Goal: Transaction & Acquisition: Purchase product/service

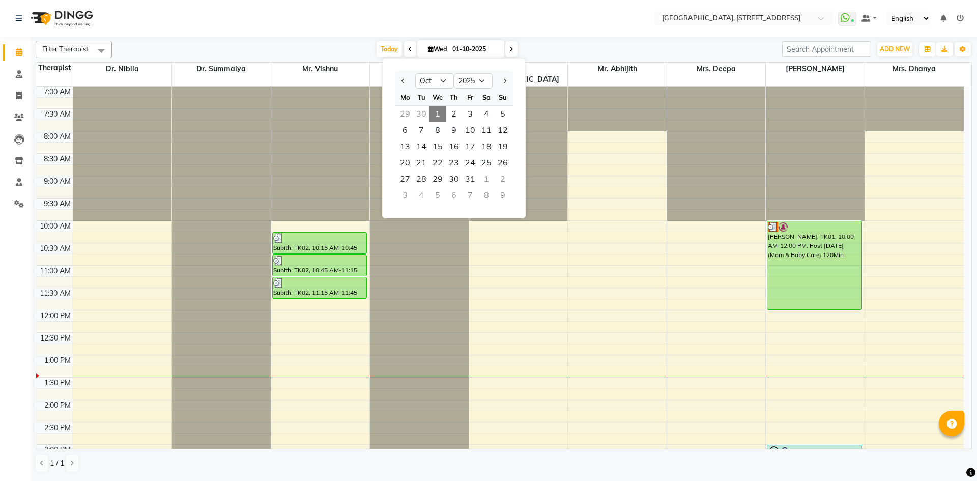
select select "10"
select select "2025"
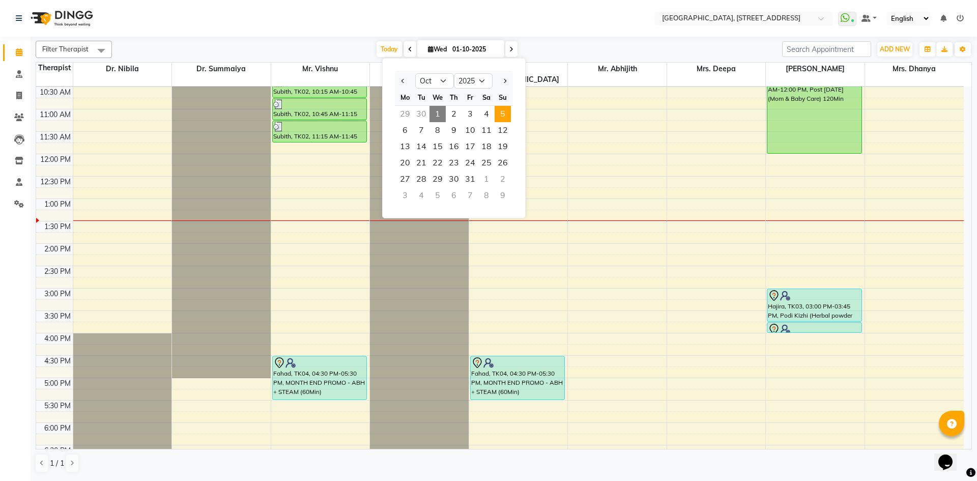
click at [504, 119] on span "5" at bounding box center [502, 114] width 16 height 16
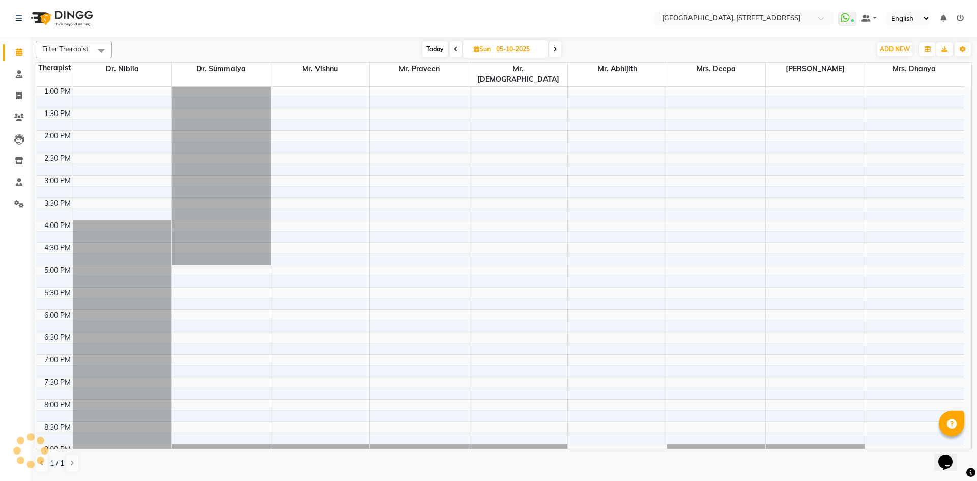
scroll to position [83, 0]
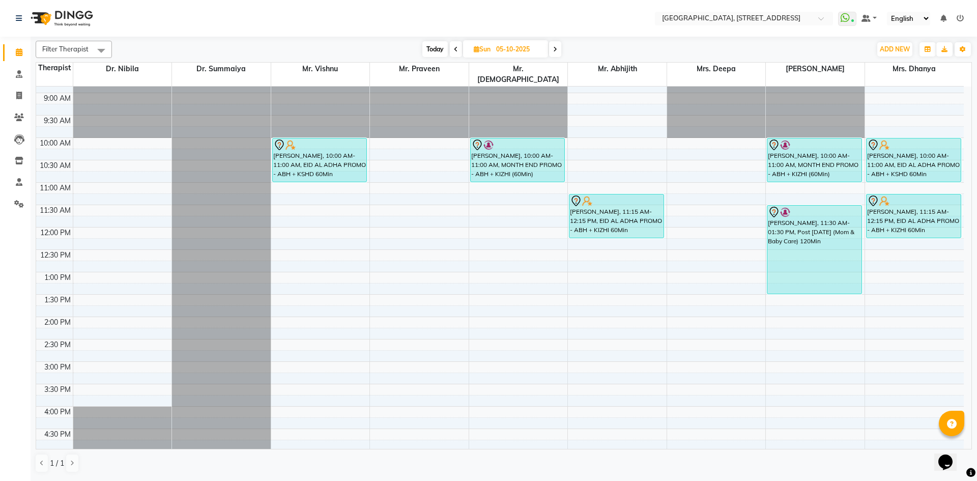
click at [442, 48] on span "Today" at bounding box center [434, 49] width 25 height 16
type input "01-10-2025"
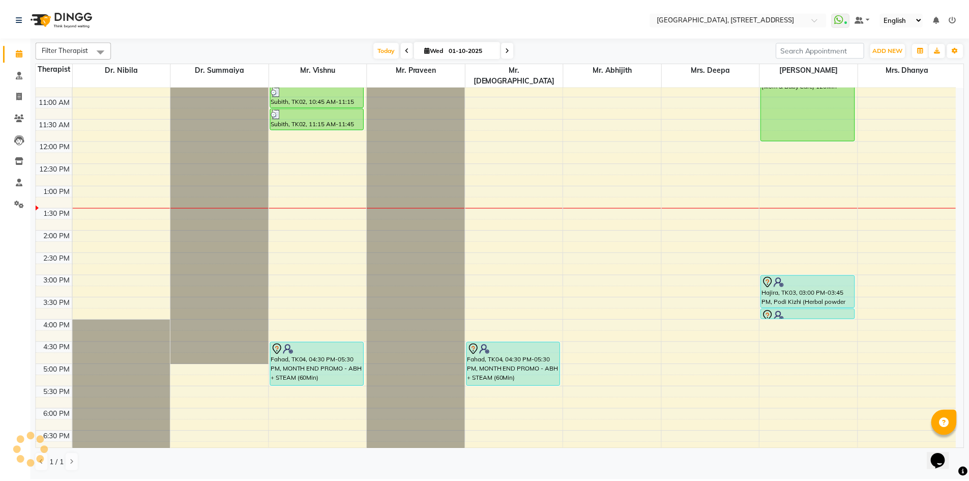
scroll to position [82, 0]
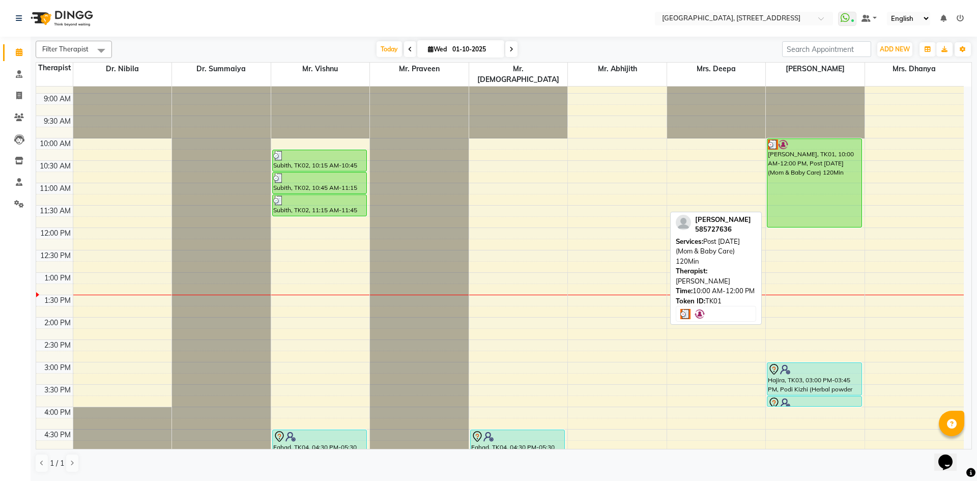
click at [815, 191] on div "[PERSON_NAME], TK01, 10:00 AM-12:00 PM, Post [DATE] (Mom & Baby Care) 120Min" at bounding box center [814, 183] width 94 height 88
select select "3"
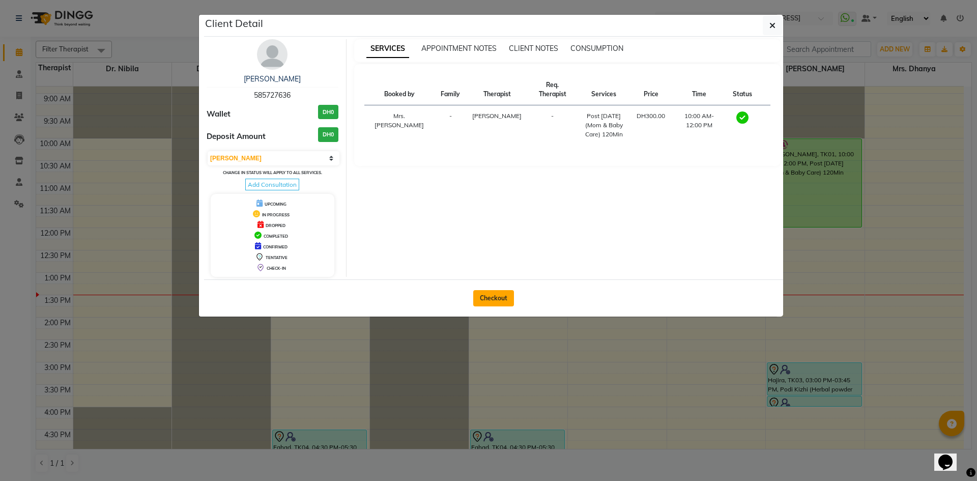
click at [493, 292] on button "Checkout" at bounding box center [493, 298] width 41 height 16
select select "service"
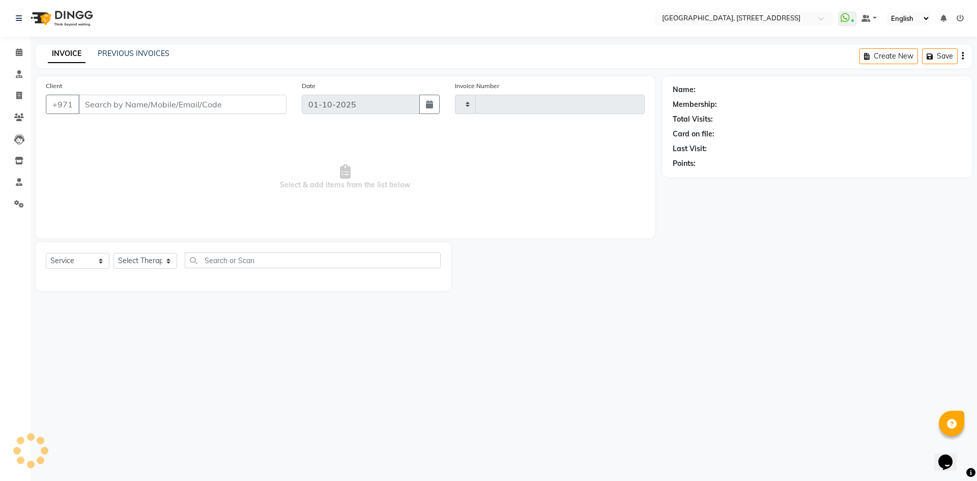
type input "2400"
select select "4538"
type input "585727636"
select select "48850"
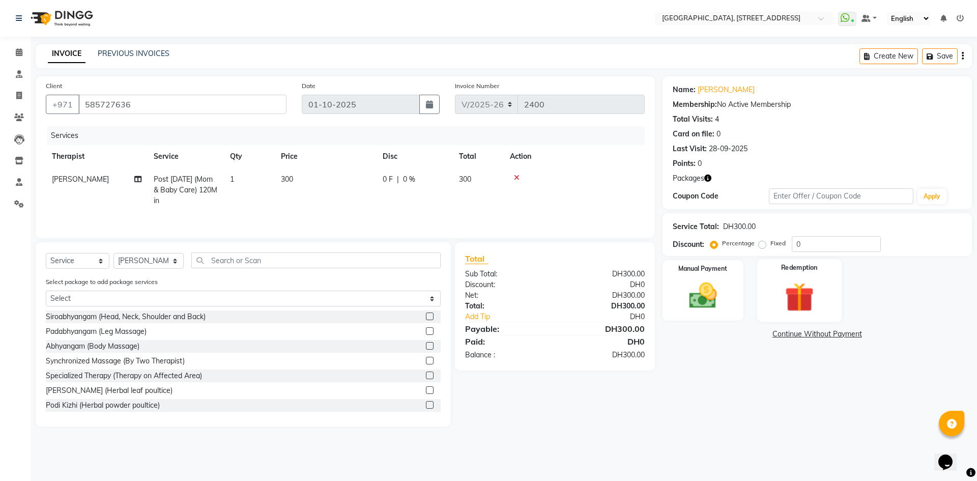
click at [787, 276] on div "Redemption" at bounding box center [799, 290] width 84 height 63
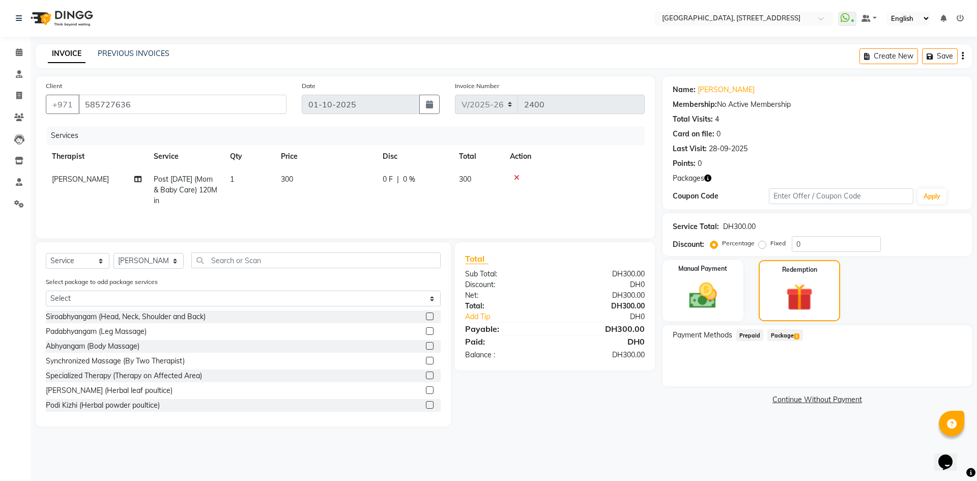
click at [784, 339] on span "Package 1" at bounding box center [784, 335] width 35 height 12
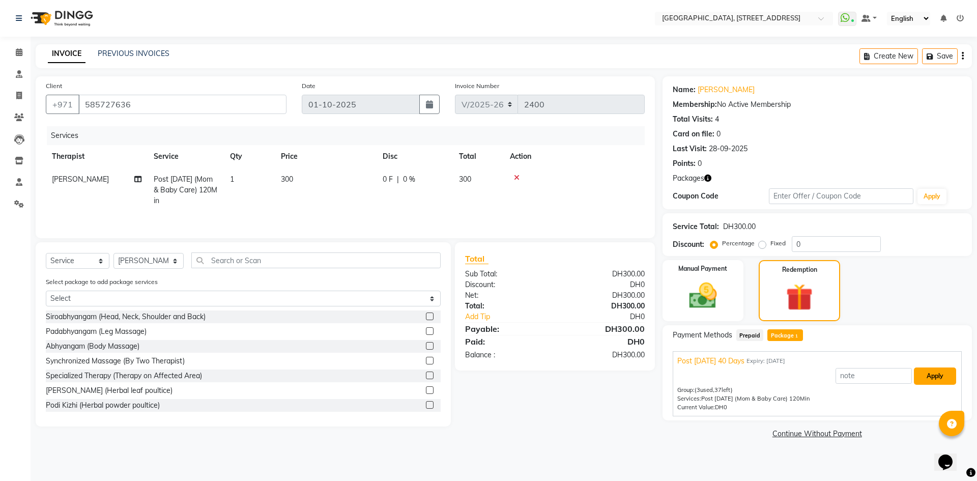
click at [932, 381] on button "Apply" at bounding box center [935, 375] width 42 height 17
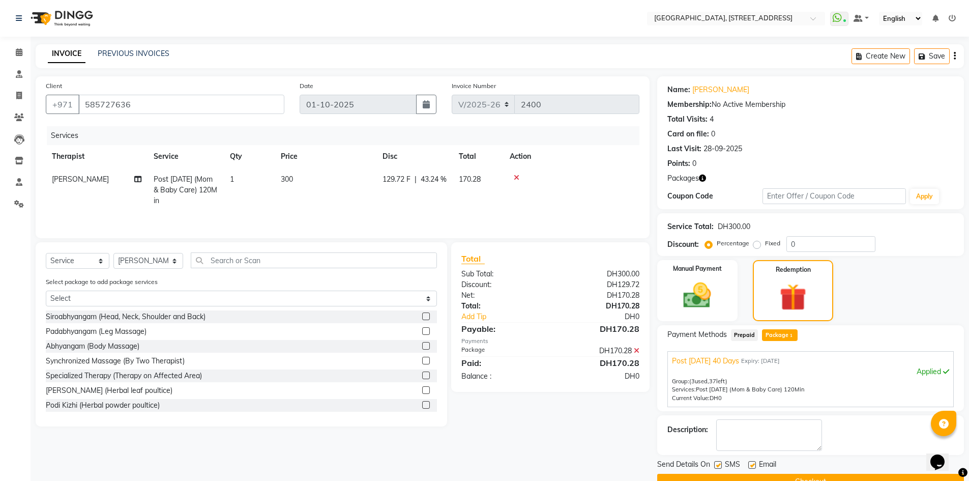
scroll to position [24, 0]
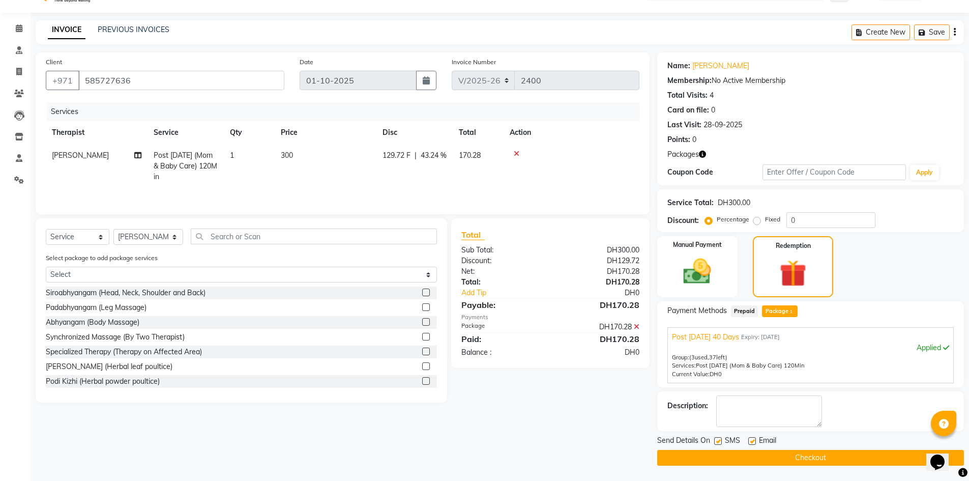
click at [778, 467] on main "INVOICE PREVIOUS INVOICES Create New Save Client [PHONE_NUMBER] Date [DATE] Inv…" at bounding box center [500, 250] width 938 height 460
click at [778, 463] on button "Checkout" at bounding box center [810, 458] width 307 height 16
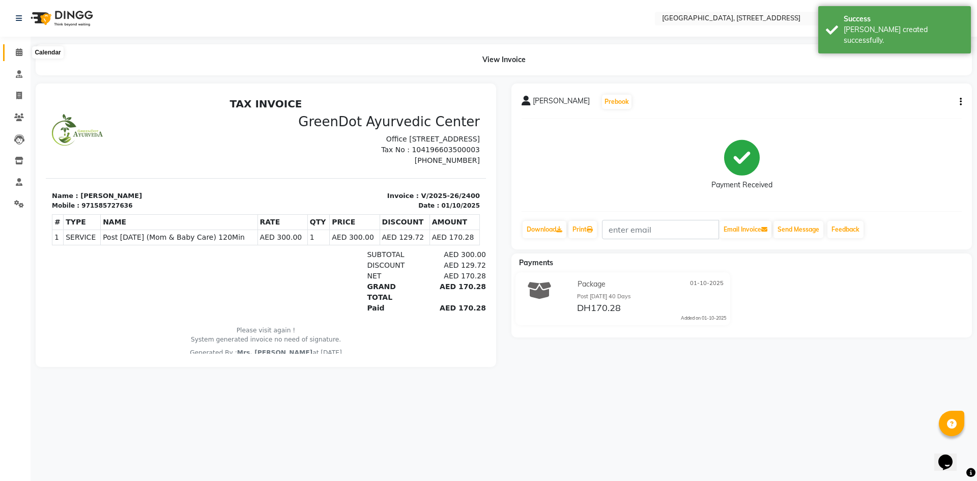
click at [23, 51] on span at bounding box center [19, 53] width 18 height 12
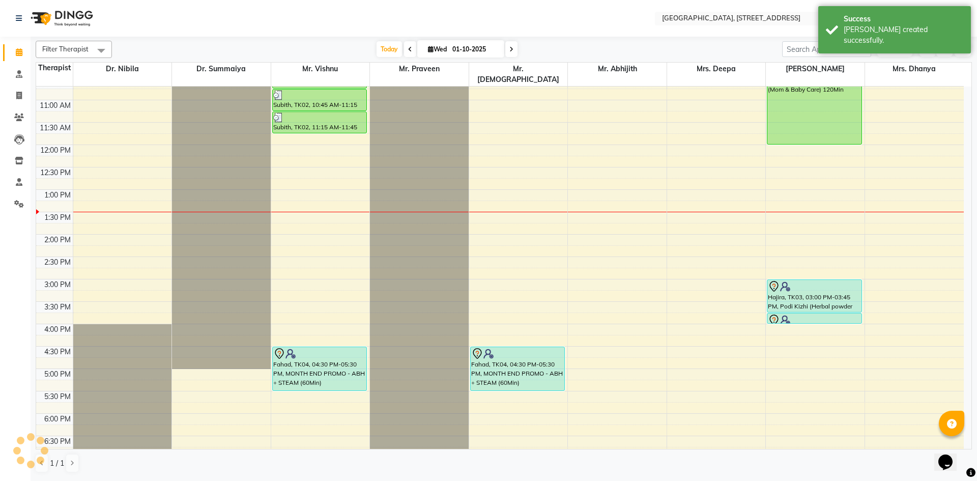
scroll to position [187, 0]
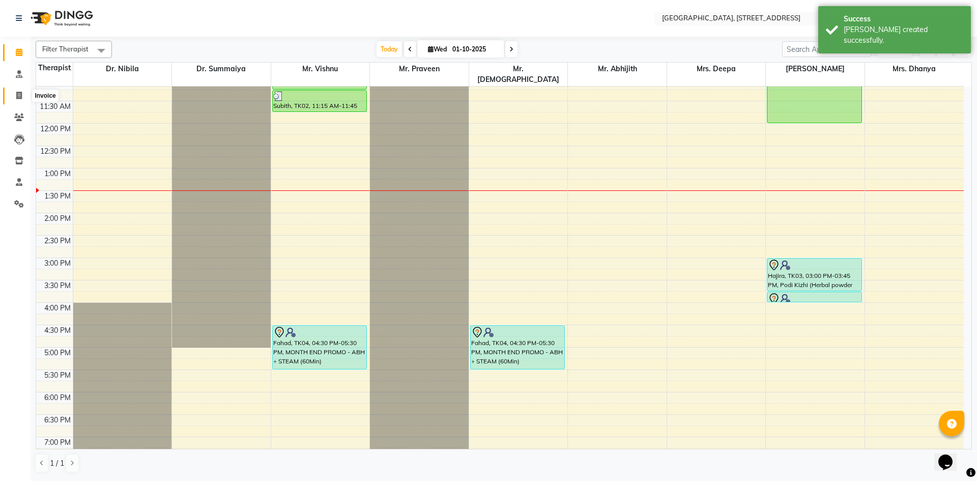
click at [16, 90] on span at bounding box center [19, 96] width 18 height 12
select select "4538"
select select "service"
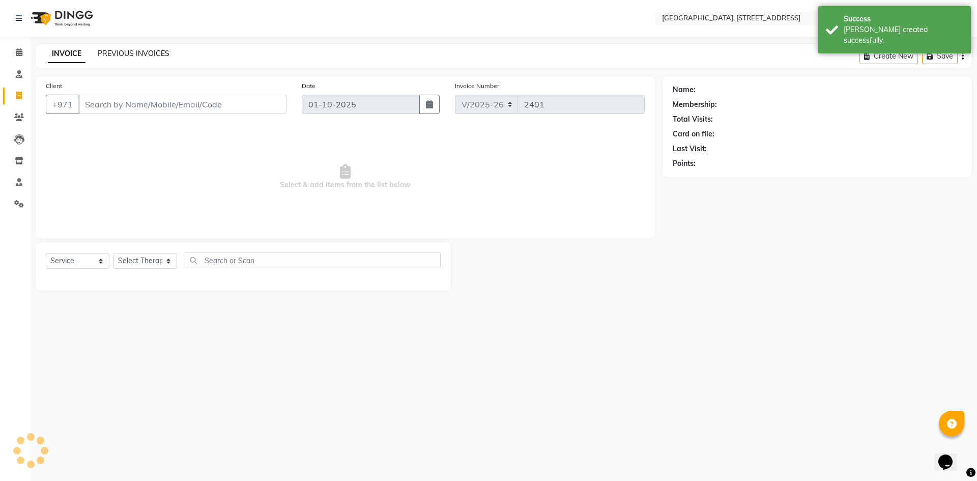
click at [148, 53] on link "PREVIOUS INVOICES" at bounding box center [134, 53] width 72 height 9
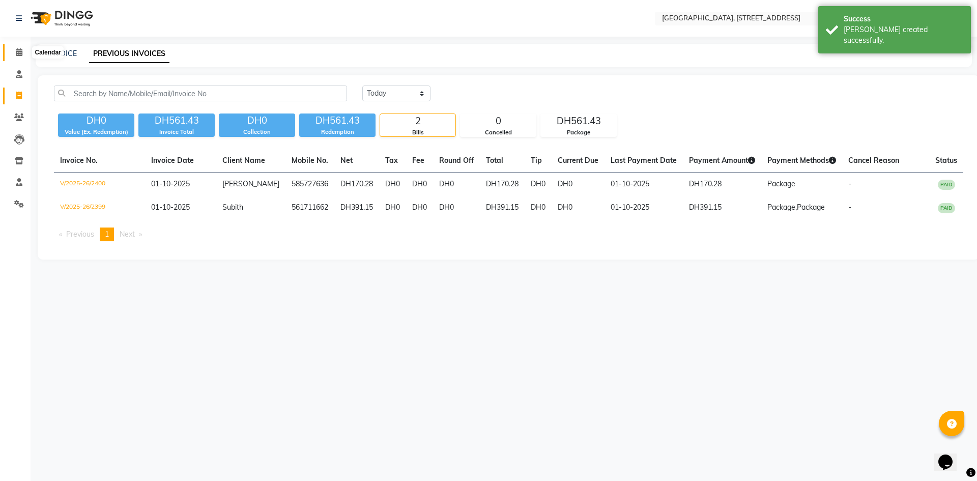
click at [16, 51] on icon at bounding box center [19, 52] width 7 height 8
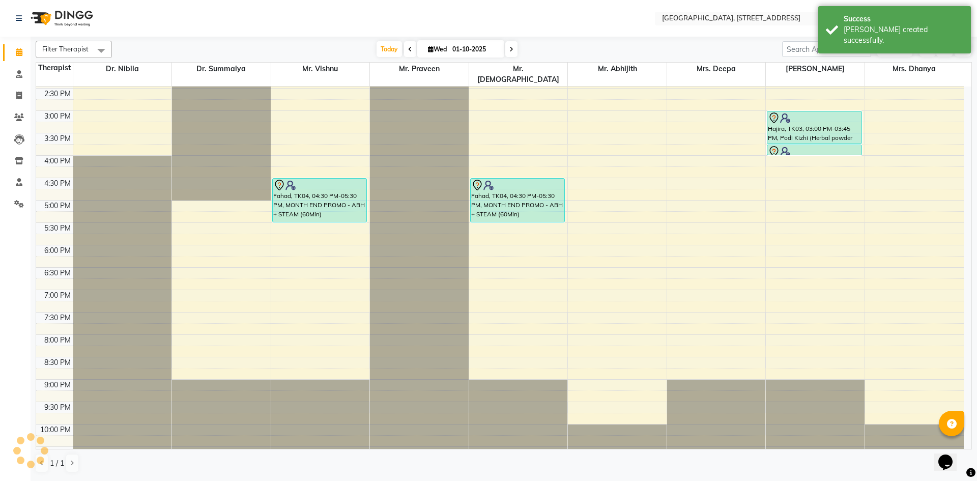
scroll to position [343, 0]
